Goal: Task Accomplishment & Management: Manage account settings

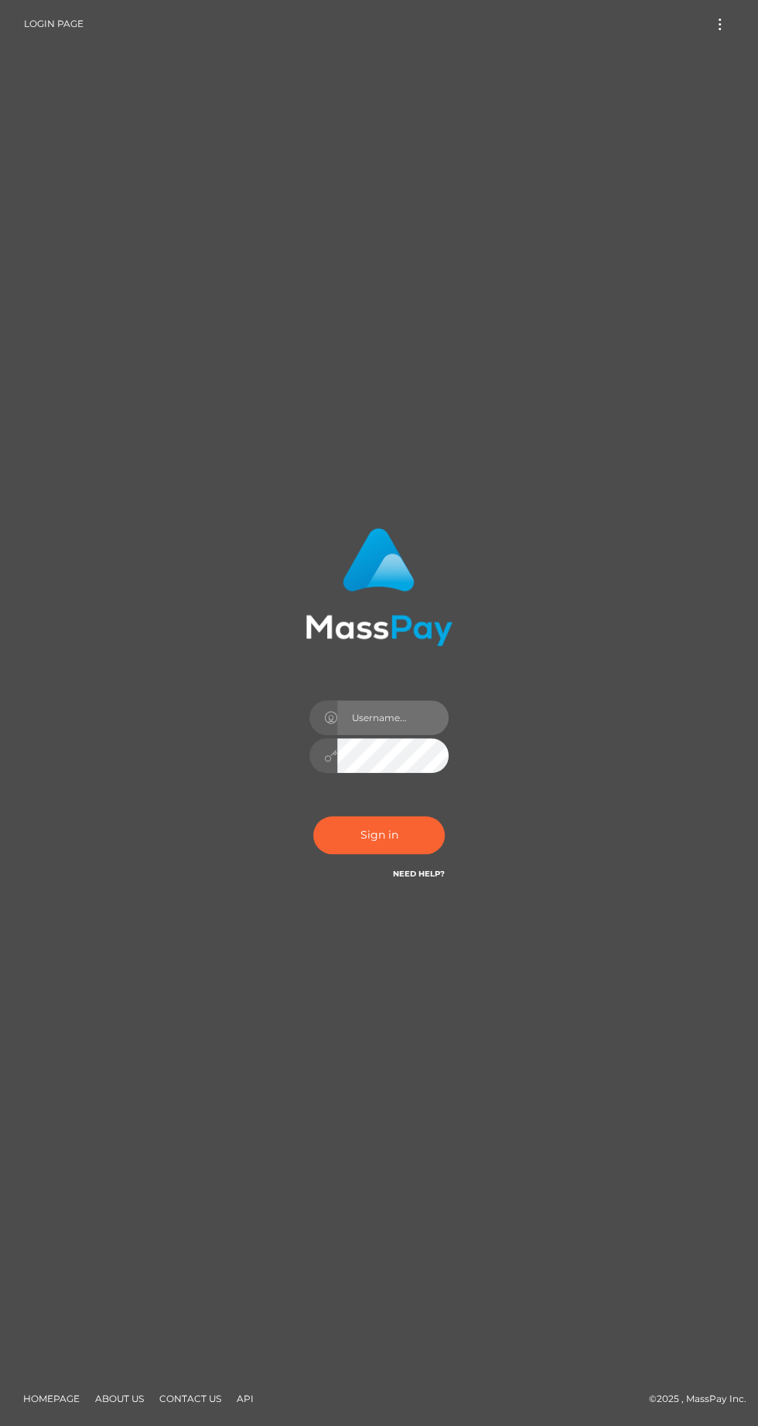
click at [408, 735] on input "text" at bounding box center [392, 717] width 111 height 35
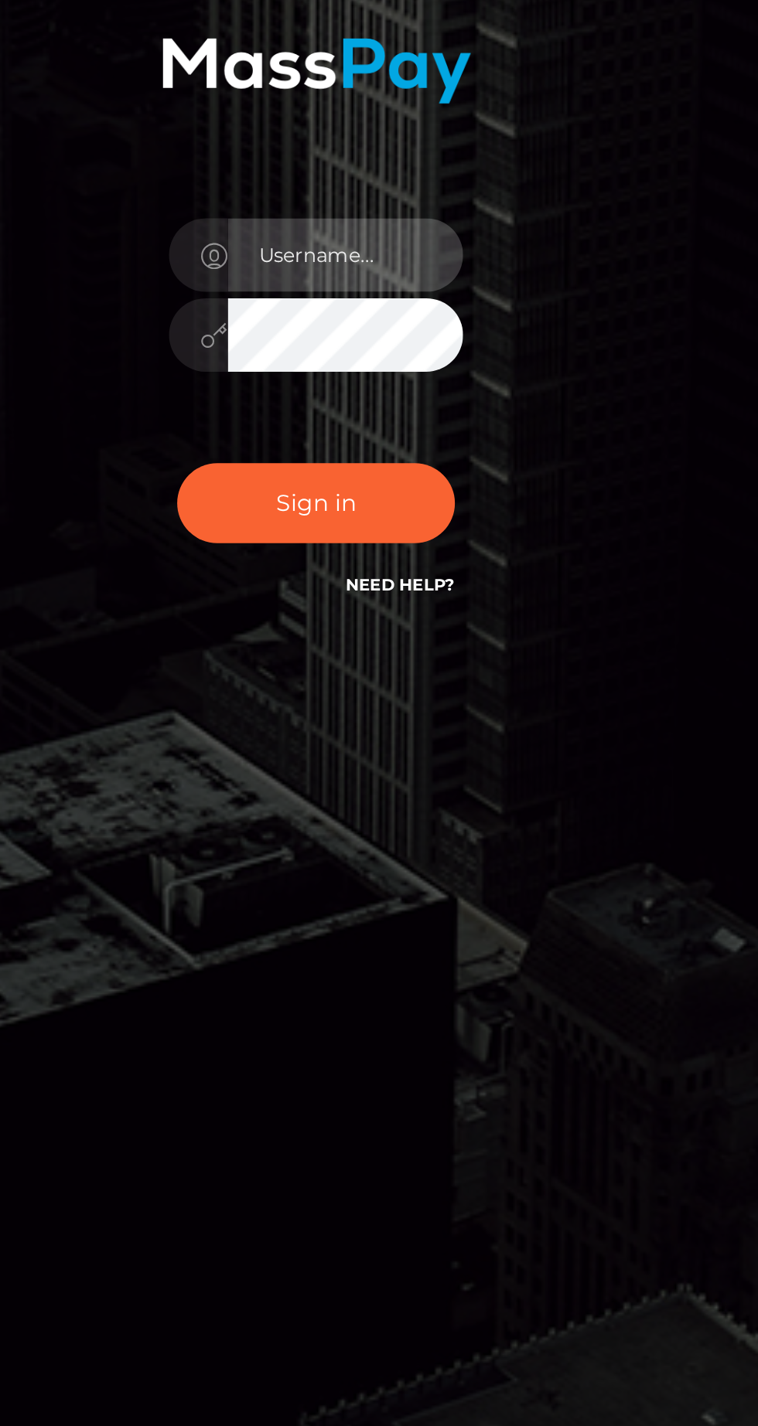
checkbox input "true"
click at [394, 735] on input "text" at bounding box center [392, 717] width 111 height 35
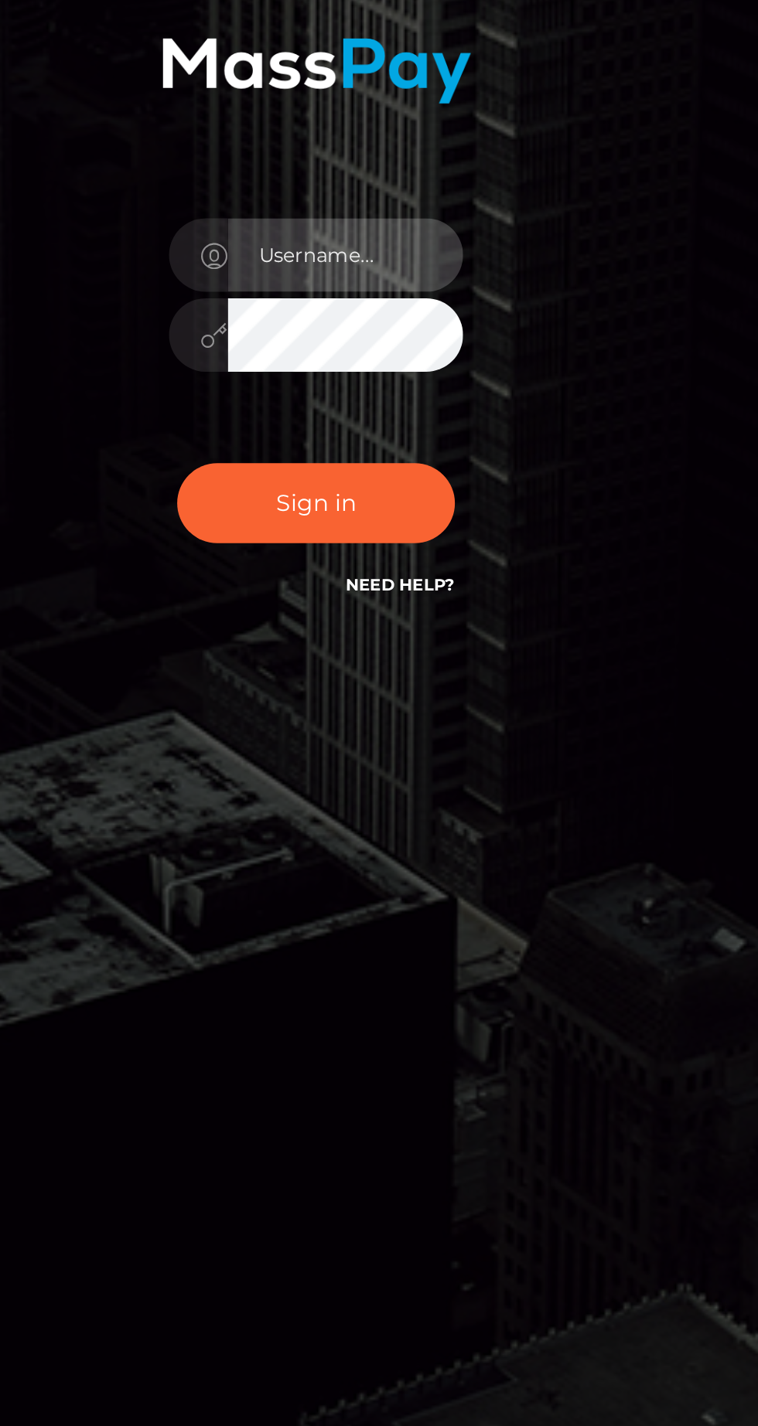
type input "[EMAIL_ADDRESS][DOMAIN_NAME]"
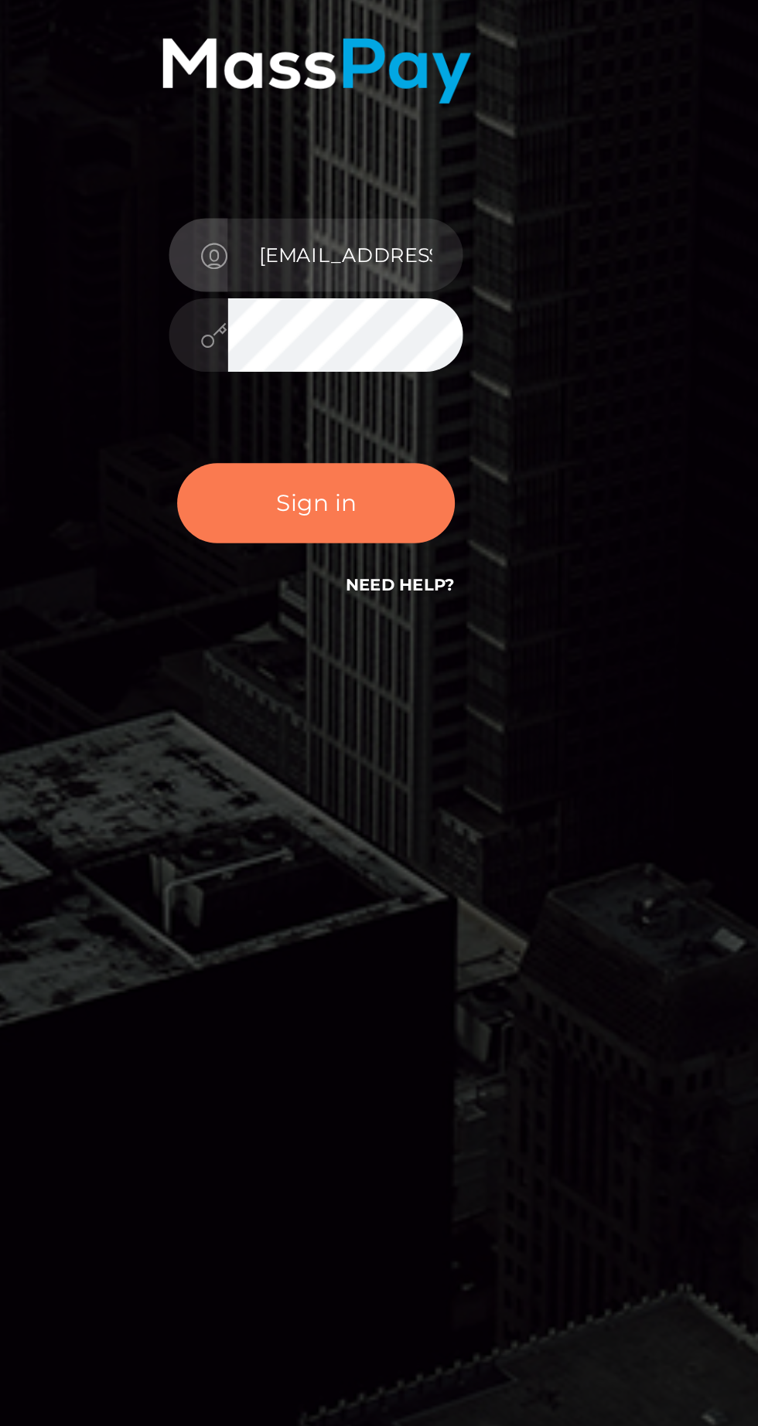
click at [400, 854] on button "Sign in" at bounding box center [378, 835] width 131 height 38
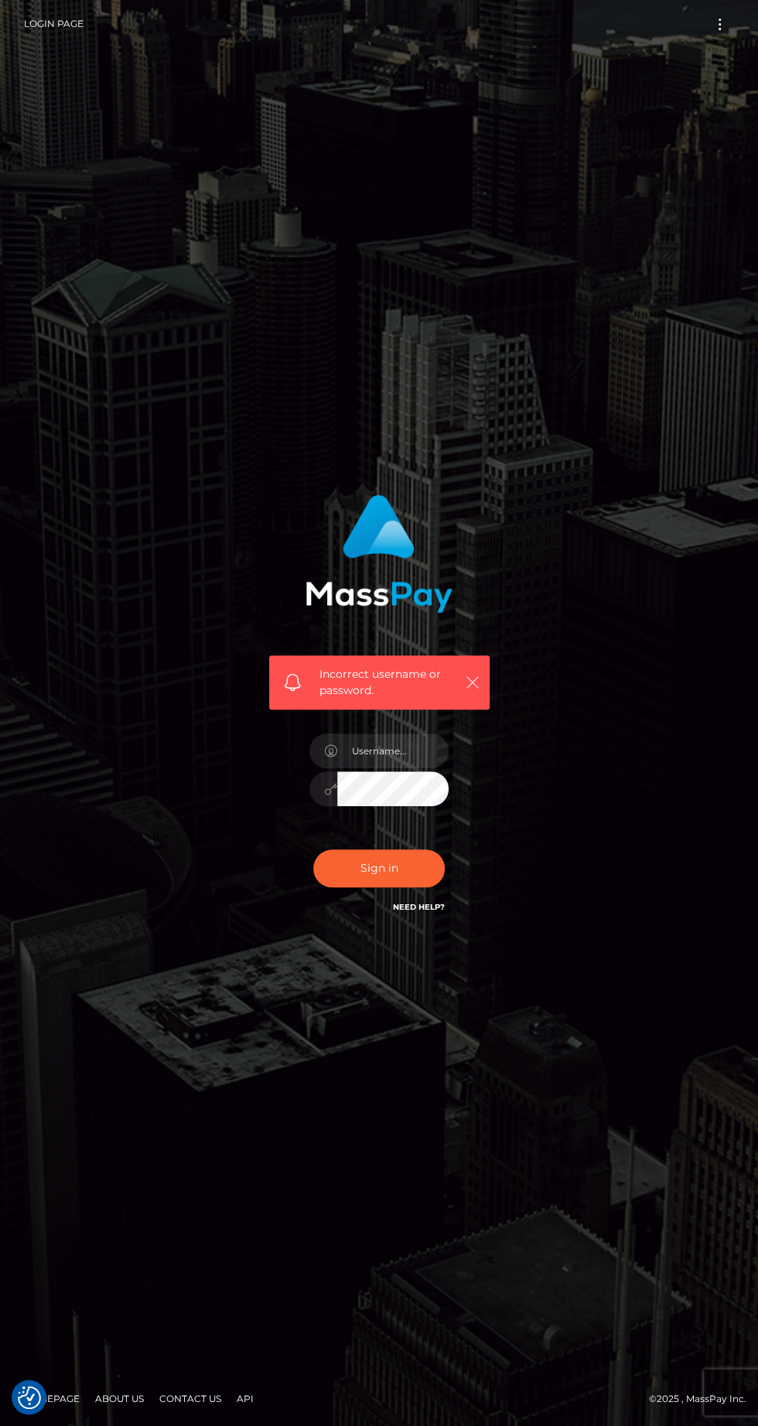
click at [479, 692] on button "button" at bounding box center [471, 682] width 19 height 19
click at [480, 692] on button "button" at bounding box center [471, 682] width 19 height 19
click at [399, 769] on input "text" at bounding box center [392, 751] width 111 height 35
type input "[EMAIL_ADDRESS][DOMAIN_NAME]"
